Goal: Task Accomplishment & Management: Manage account settings

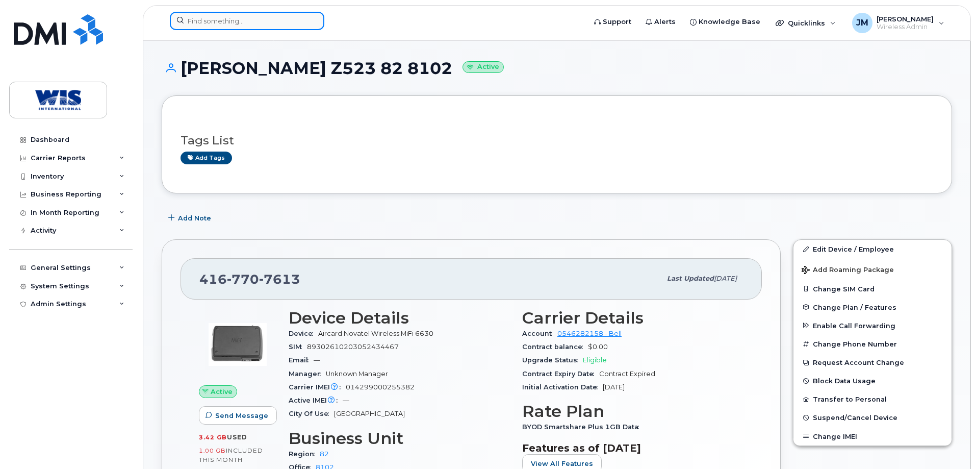
click at [181, 20] on input at bounding box center [247, 21] width 155 height 18
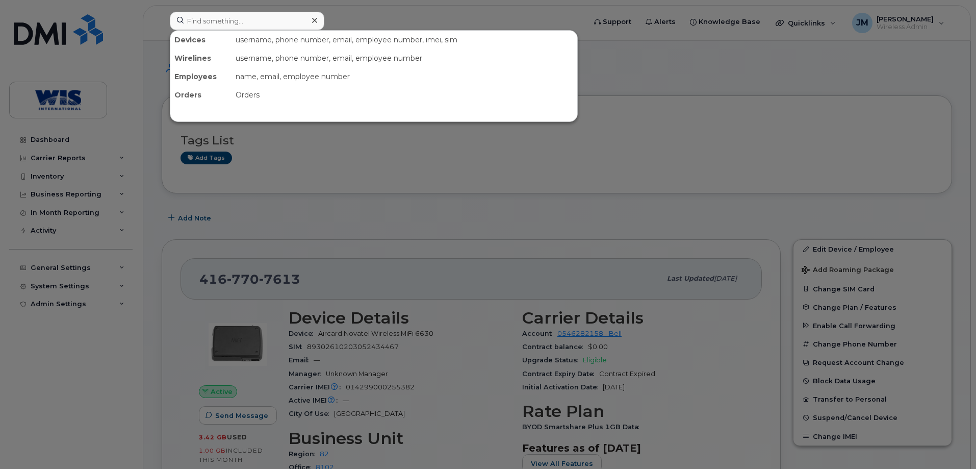
click at [314, 22] on icon at bounding box center [314, 20] width 5 height 8
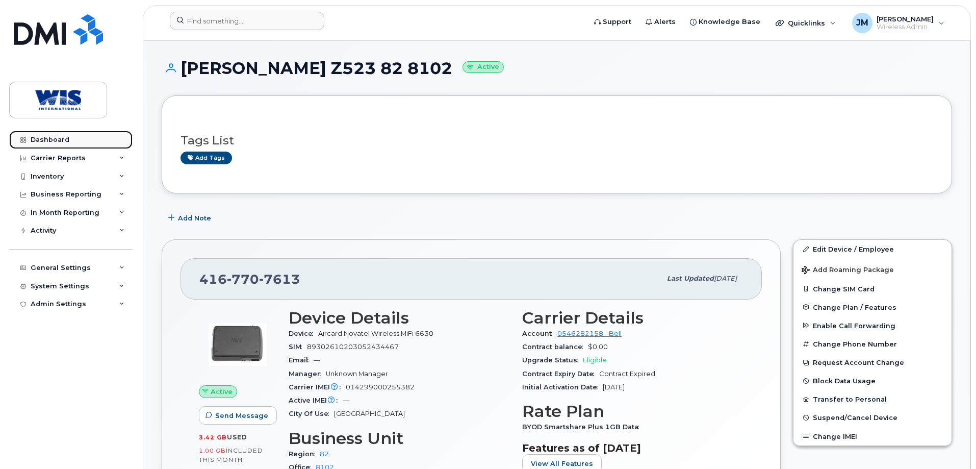
click at [60, 139] on div "Dashboard" at bounding box center [50, 140] width 39 height 8
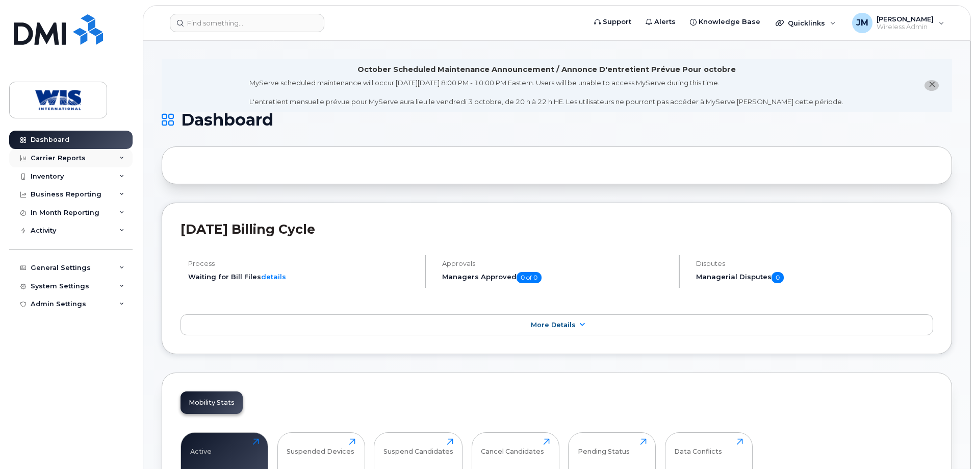
click at [121, 158] on icon at bounding box center [121, 158] width 5 height 5
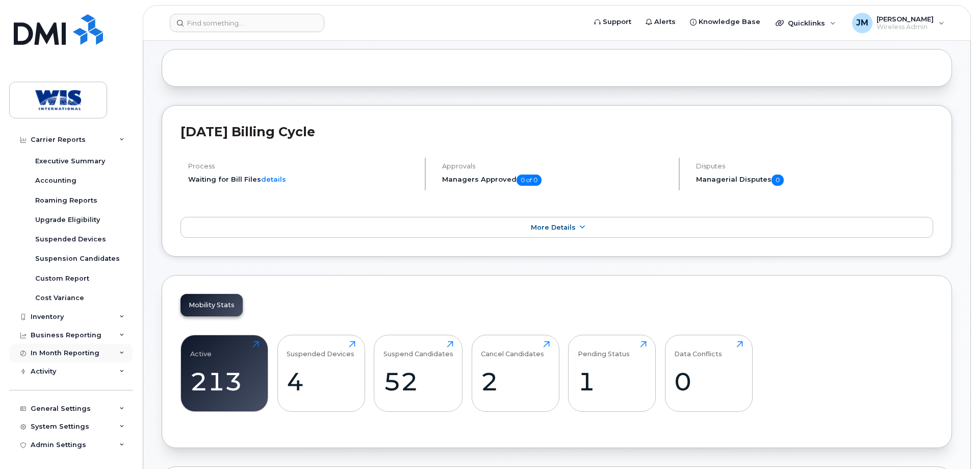
scroll to position [102, 0]
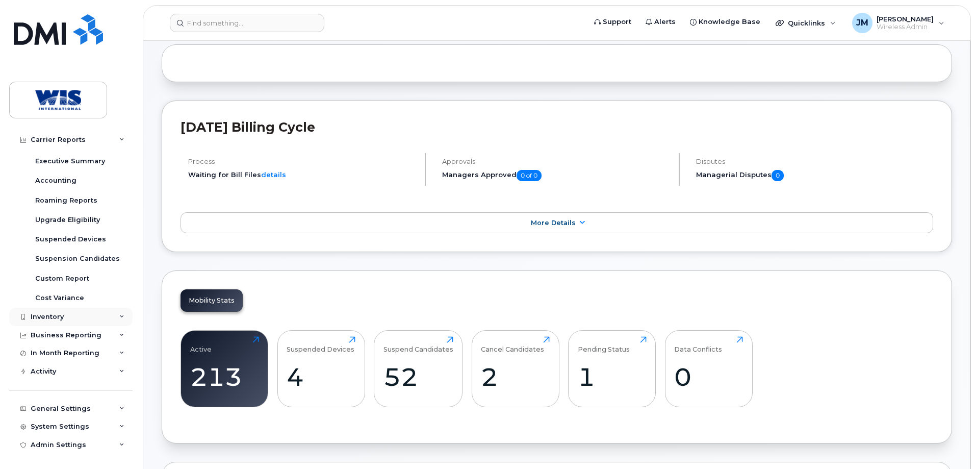
click at [116, 317] on div "Inventory" at bounding box center [70, 317] width 123 height 18
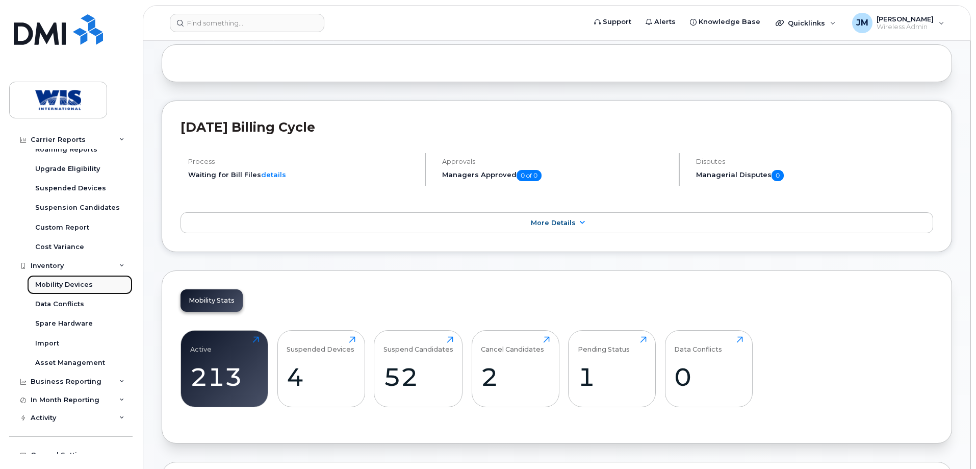
click at [80, 284] on div "Mobility Devices" at bounding box center [64, 284] width 58 height 9
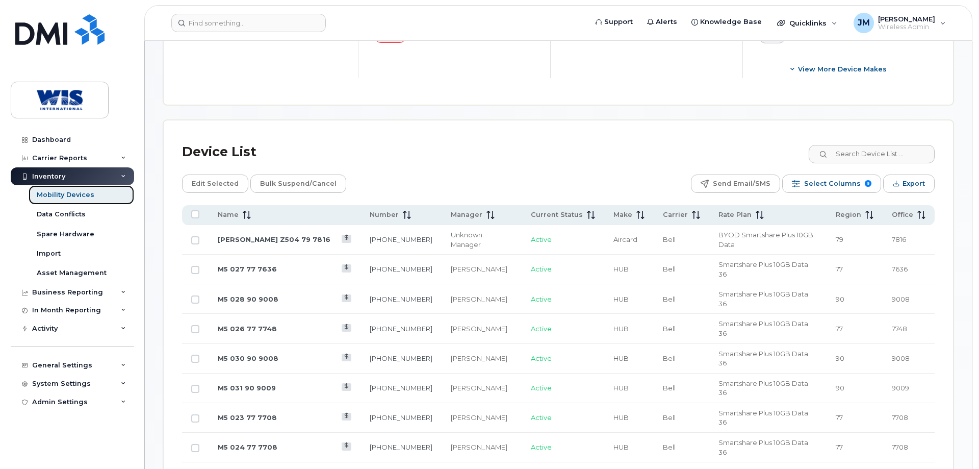
scroll to position [459, 0]
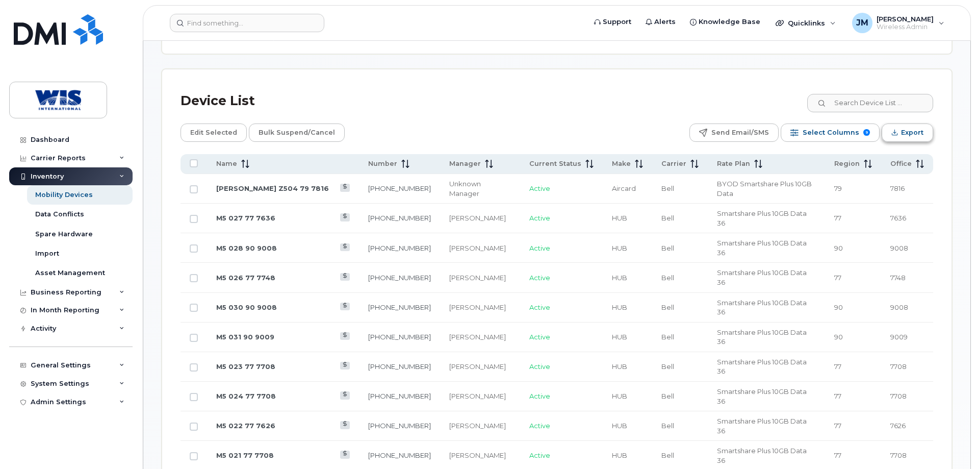
click at [900, 123] on button "Export" at bounding box center [908, 132] width 52 height 18
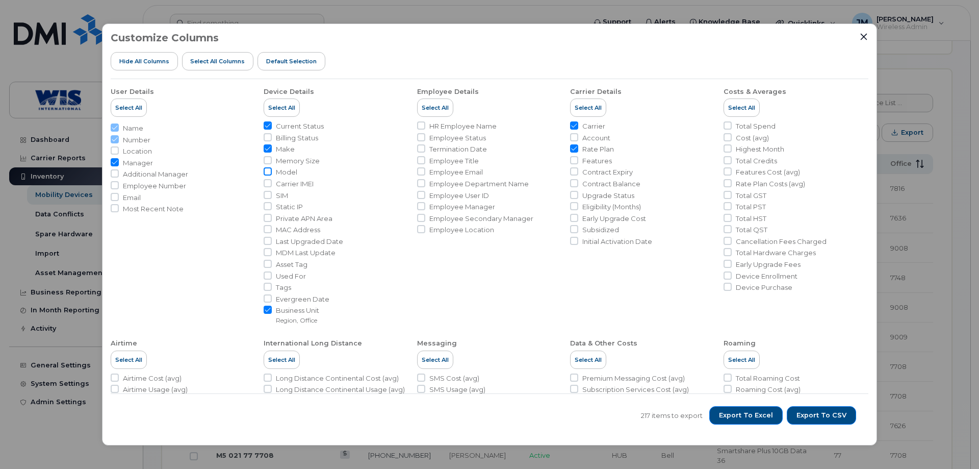
click at [268, 173] on input "Model" at bounding box center [268, 171] width 8 height 8
checkbox input "true"
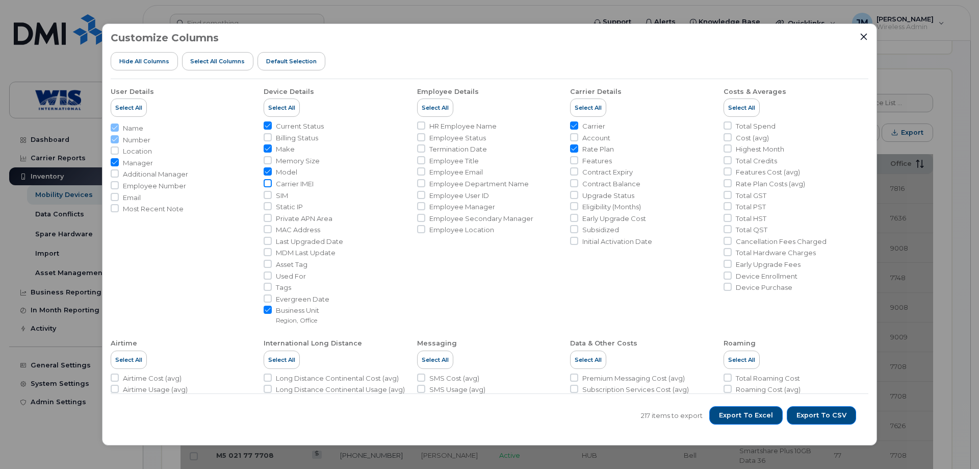
click at [268, 185] on input "Carrier IMEI" at bounding box center [268, 183] width 8 height 8
checkbox input "true"
click at [268, 196] on input "SIM" at bounding box center [268, 195] width 8 height 8
checkbox input "true"
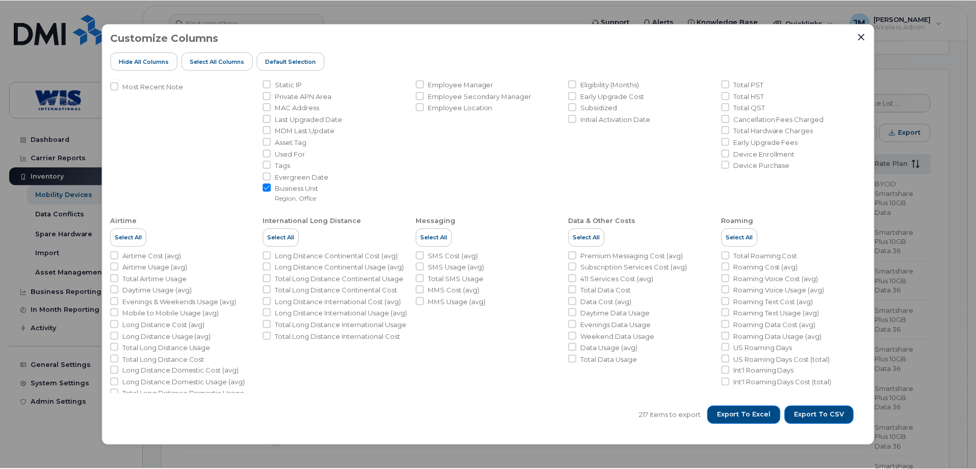
scroll to position [152, 0]
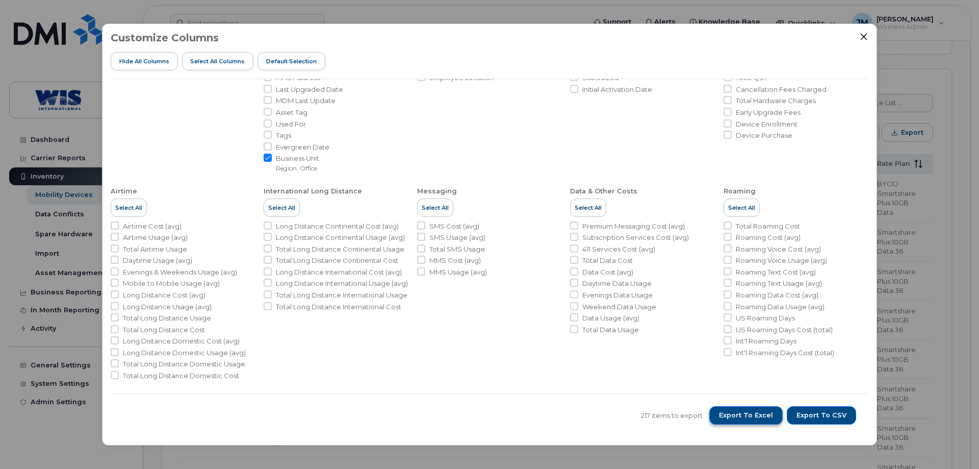
click at [747, 413] on span "Export to Excel" at bounding box center [746, 415] width 54 height 9
click at [861, 37] on icon "Close" at bounding box center [864, 37] width 8 height 8
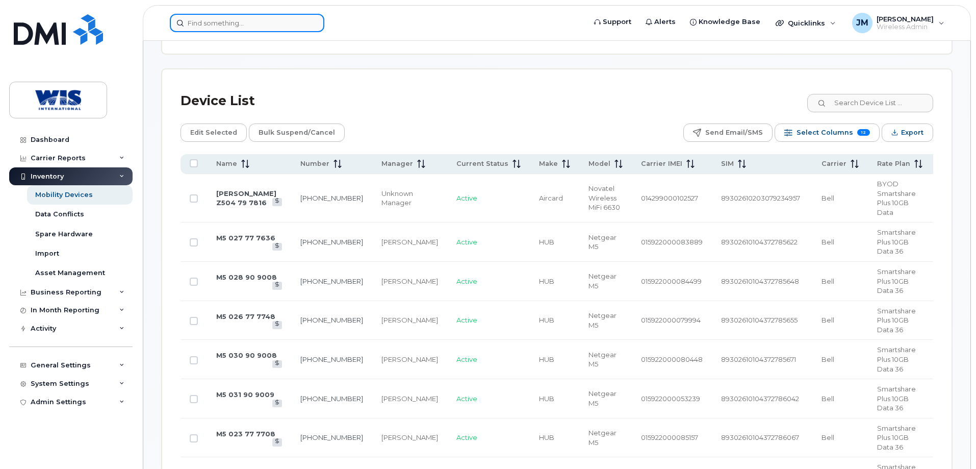
click at [186, 23] on input at bounding box center [247, 23] width 155 height 18
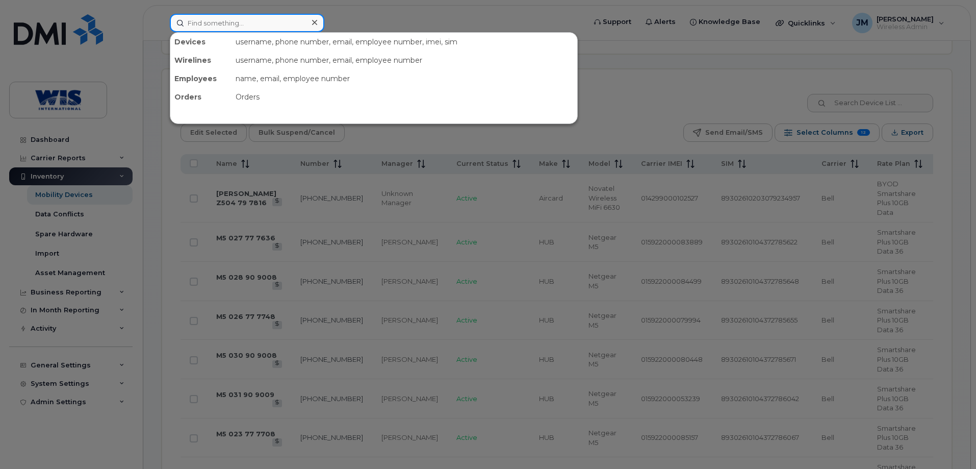
paste input "868041020341975"
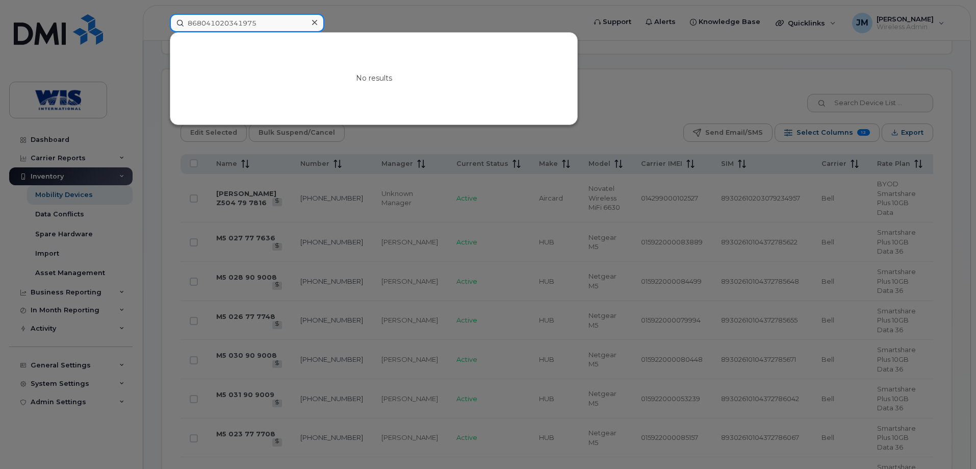
type input "868041020341975"
click at [64, 139] on div at bounding box center [488, 234] width 976 height 469
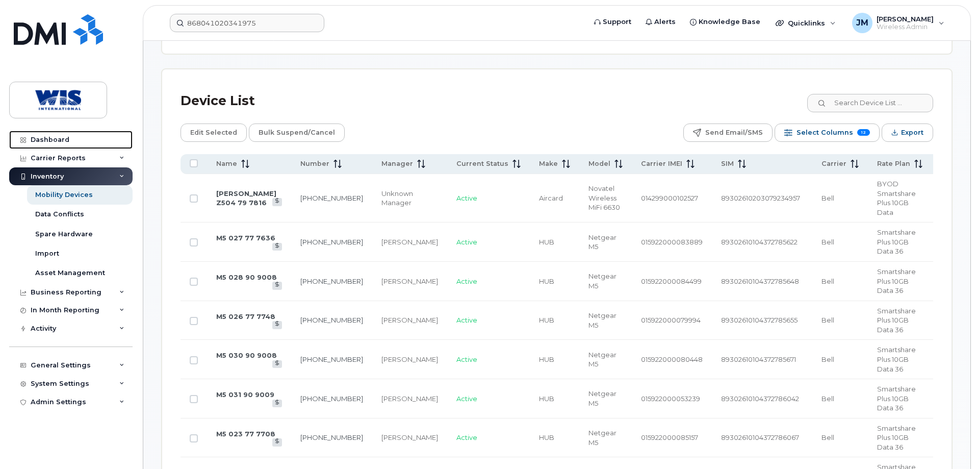
click at [64, 139] on div "Dashboard" at bounding box center [50, 140] width 39 height 8
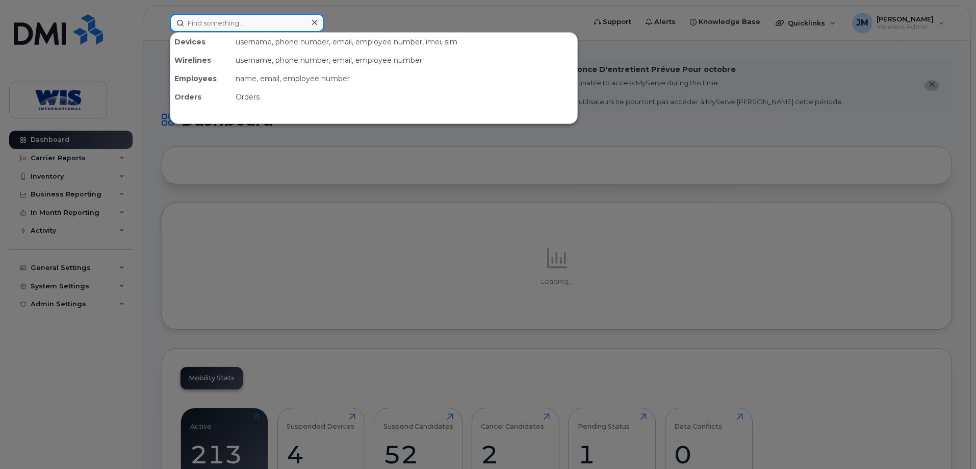
click at [250, 24] on input at bounding box center [247, 23] width 155 height 18
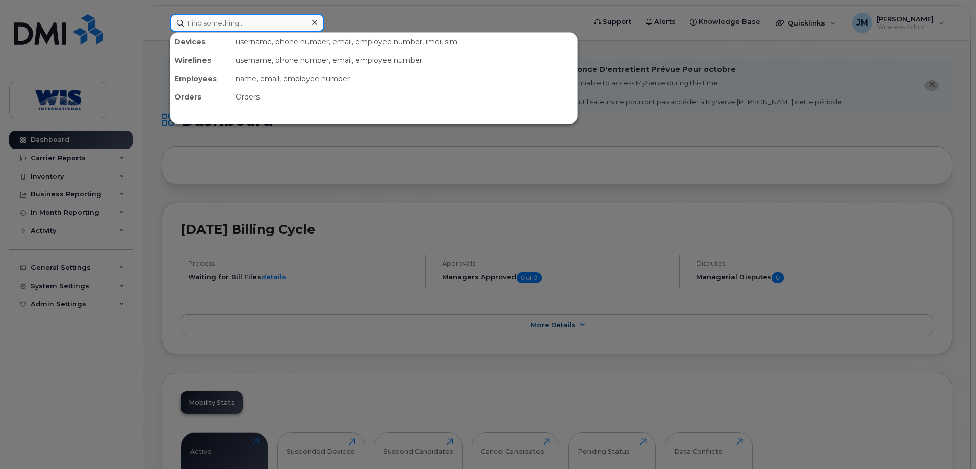
paste input "868041020341975"
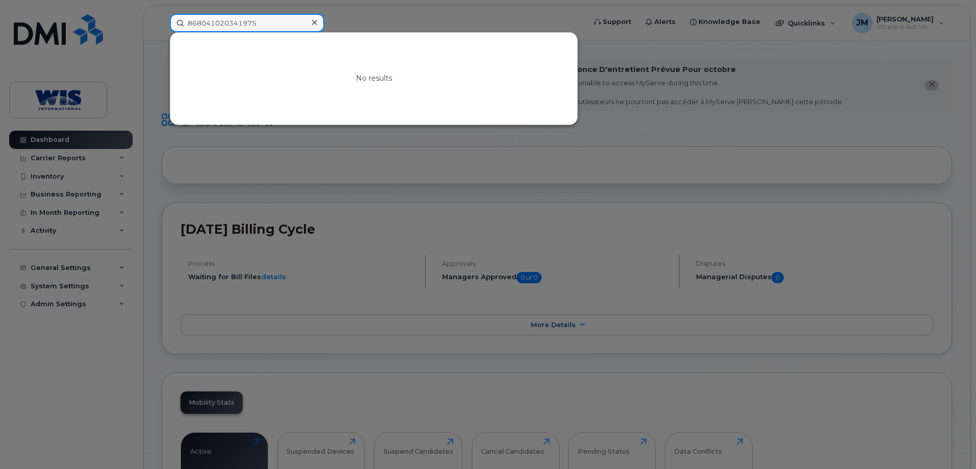
click at [262, 24] on input "868041020341975" at bounding box center [247, 23] width 155 height 18
drag, startPoint x: 262, startPoint y: 24, endPoint x: 240, endPoint y: 24, distance: 21.9
click at [240, 24] on input "868041020341975" at bounding box center [247, 23] width 155 height 18
paste input "930261010 4382904742"
click at [237, 22] on input "8930261010 4382904742" at bounding box center [247, 23] width 155 height 18
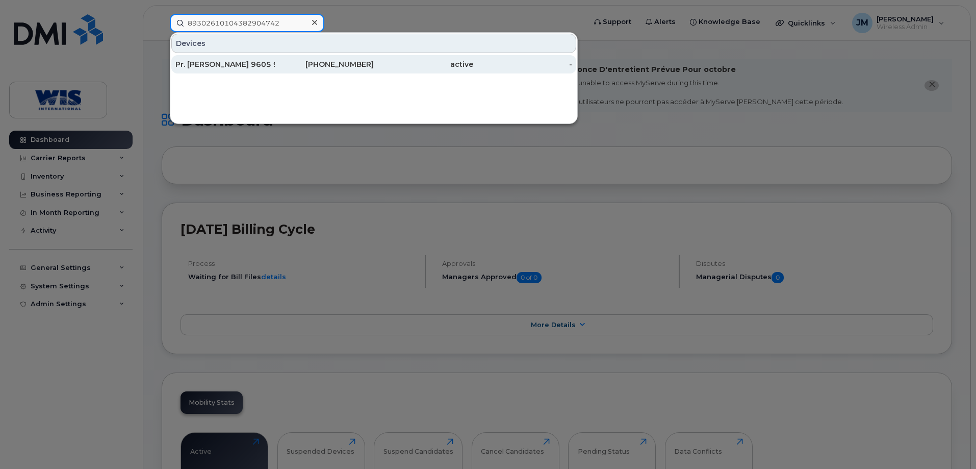
type input "89302610104382904742"
click at [233, 62] on div "Pr. George 9605 96 96 9605" at bounding box center [224, 64] width 99 height 10
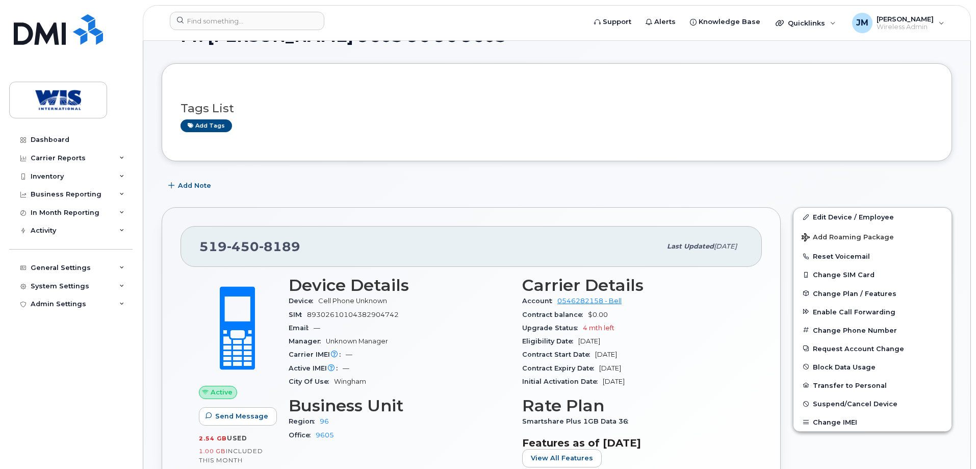
scroll to position [102, 0]
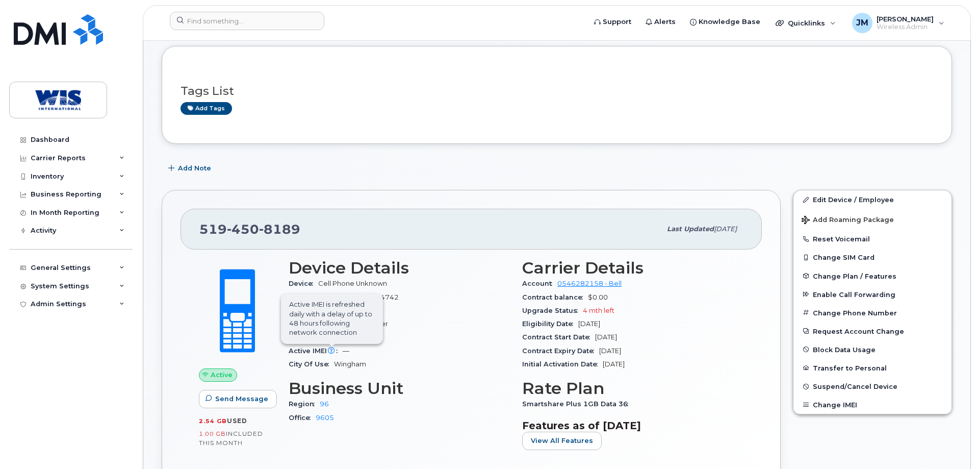
click at [331, 344] on span "Active IMEI is refreshed daily with a delay of up to 48 hours following network…" at bounding box center [332, 318] width 102 height 50
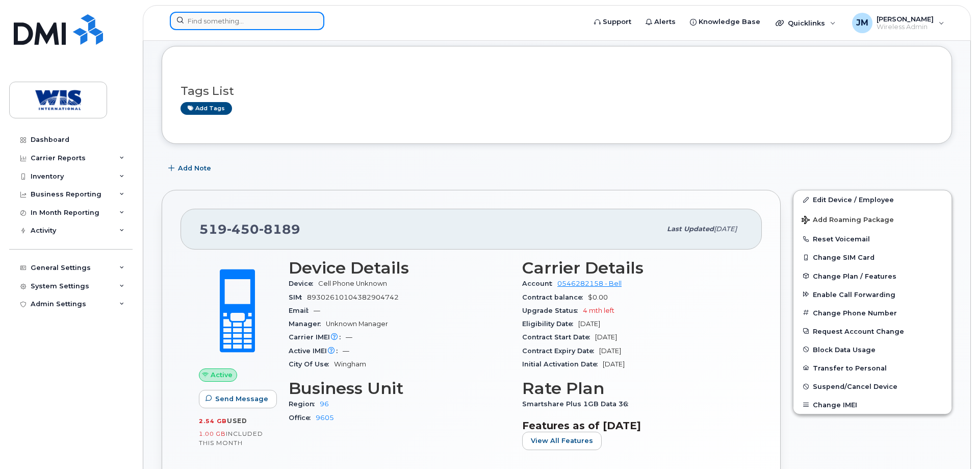
click at [224, 28] on input at bounding box center [247, 21] width 155 height 18
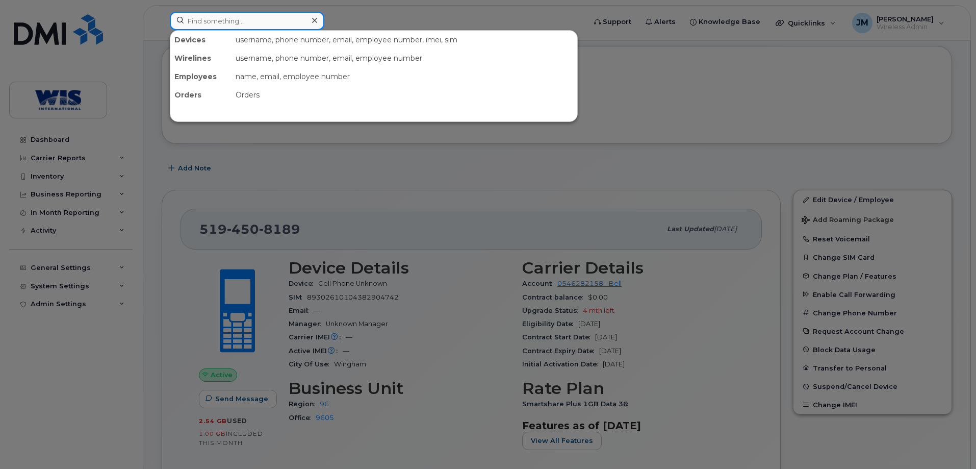
paste input "[PHONE_NUMBER]"
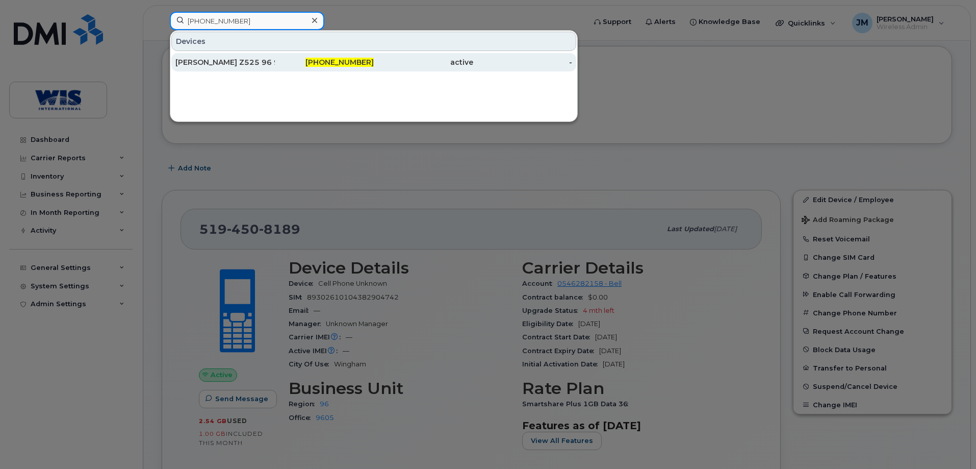
type input "647-237-7493"
click at [355, 64] on span "647-237-7493" at bounding box center [339, 62] width 68 height 9
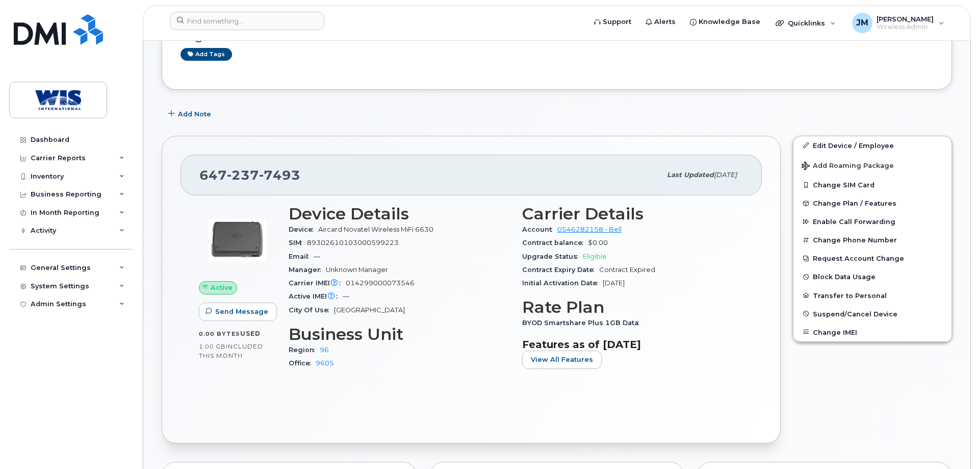
scroll to position [204, 0]
